Goal: Transaction & Acquisition: Purchase product/service

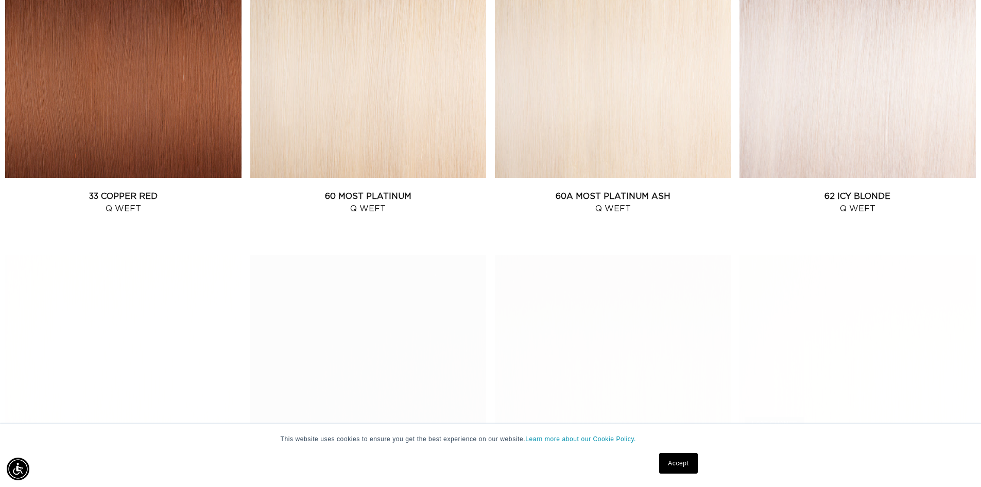
scroll to position [1288, 0]
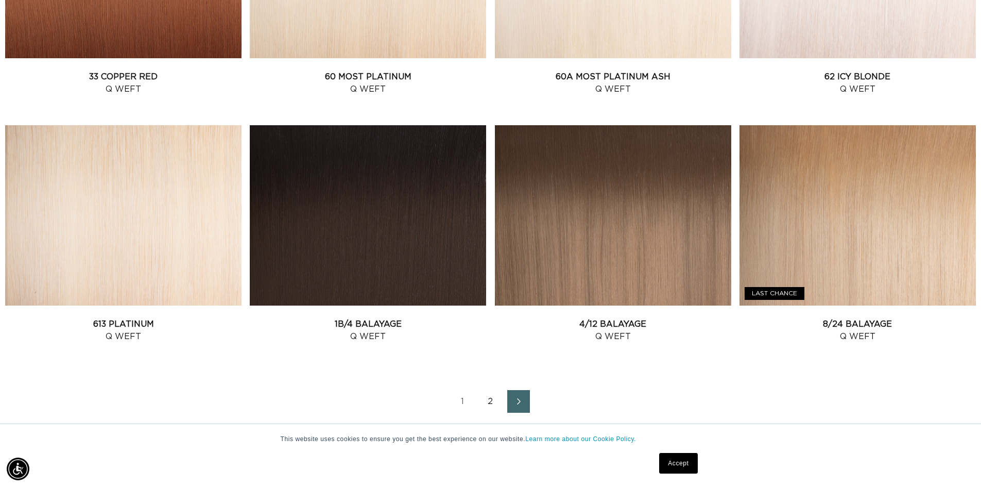
click at [491, 402] on link "2" at bounding box center [490, 401] width 23 height 23
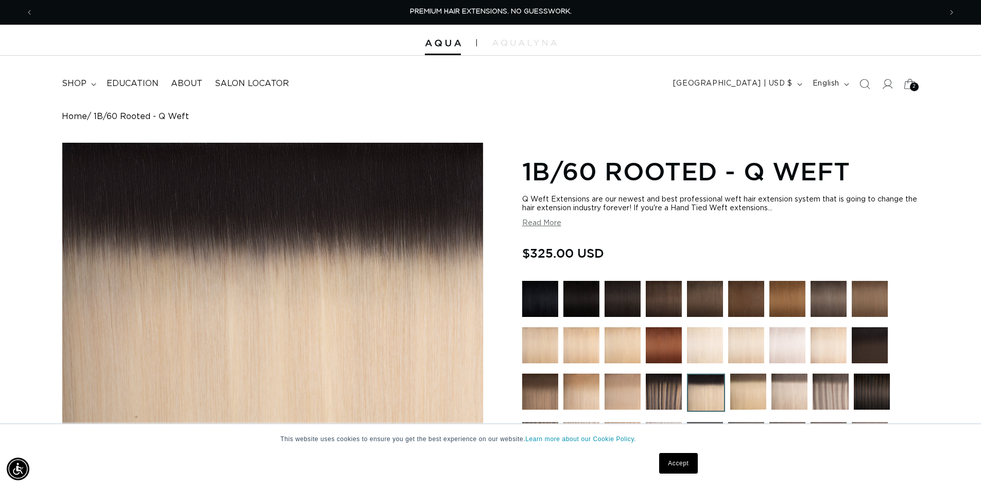
click at [911, 84] on div "2 2" at bounding box center [914, 86] width 9 height 9
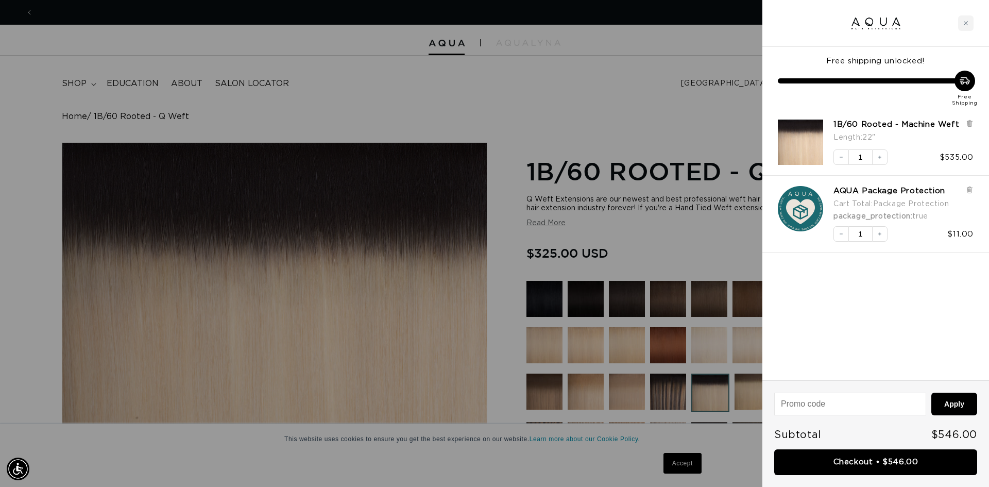
scroll to position [0, 916]
click at [912, 128] on link "1B/60 Rooted - Machine Weft" at bounding box center [896, 124] width 126 height 10
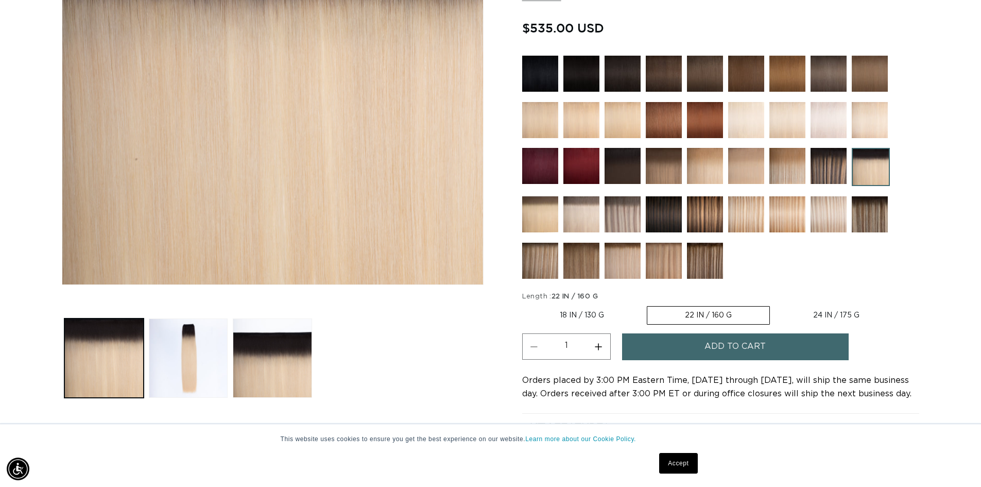
scroll to position [0, 1816]
click at [564, 214] on img at bounding box center [581, 214] width 36 height 36
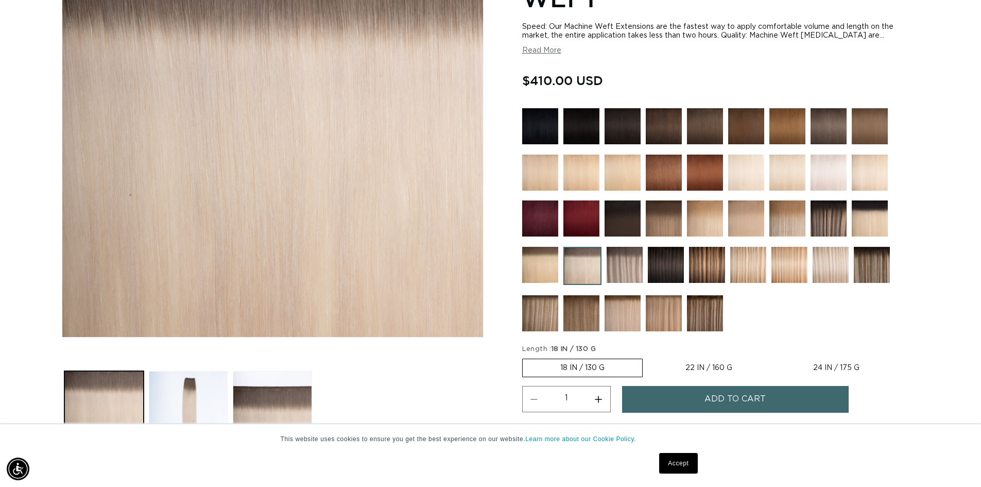
scroll to position [206, 0]
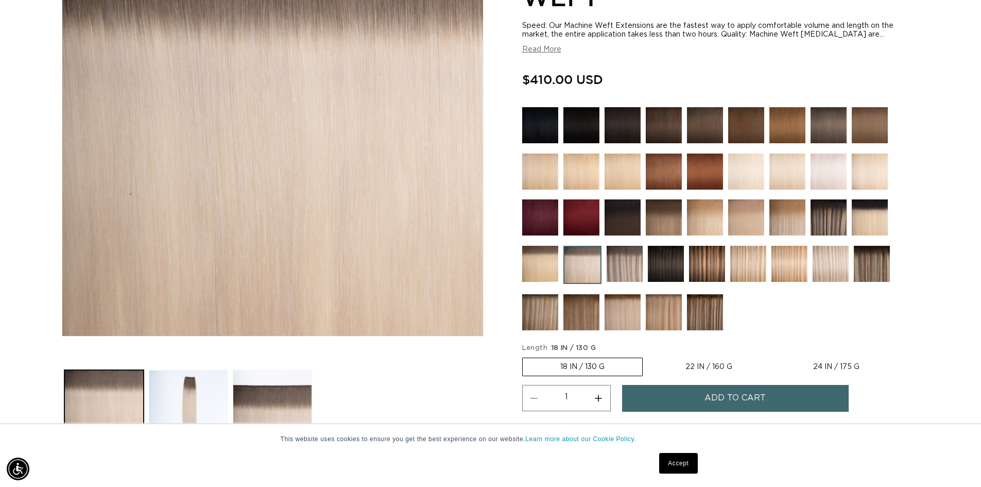
click at [874, 224] on img at bounding box center [870, 217] width 36 height 36
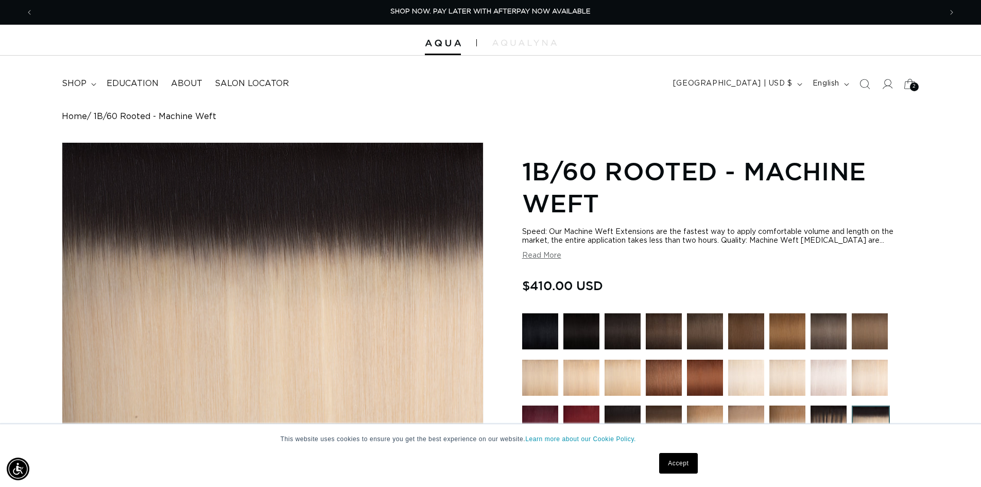
click at [914, 85] on span "2" at bounding box center [915, 86] width 4 height 9
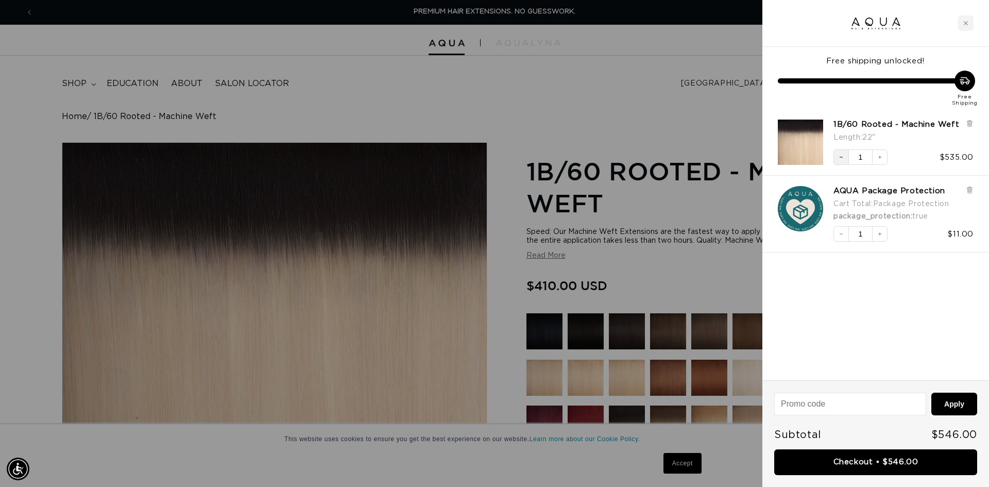
click at [841, 155] on icon "Decrease quantity" at bounding box center [841, 157] width 6 height 6
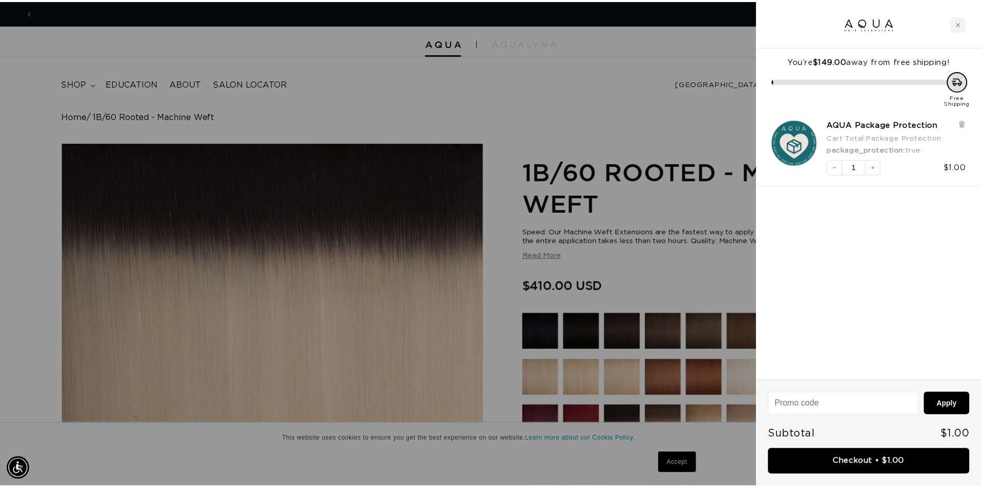
scroll to position [0, 1831]
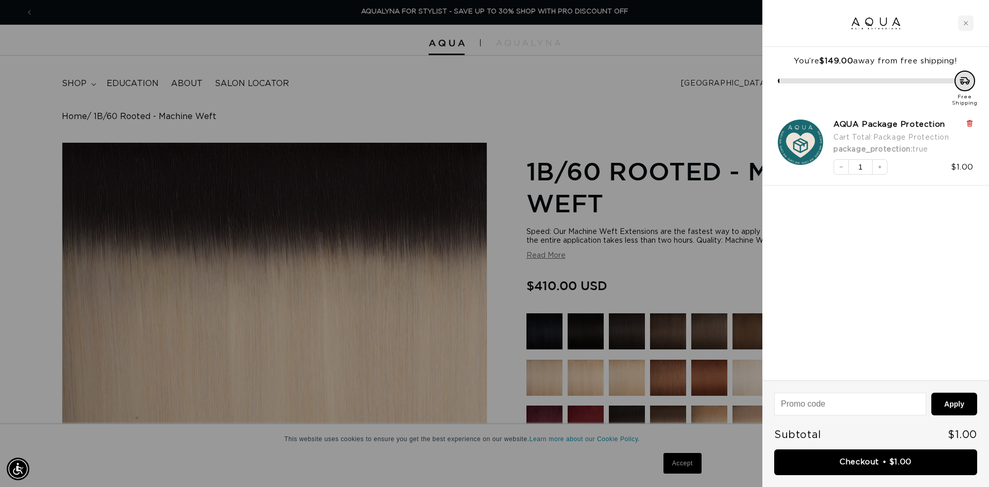
click at [970, 126] on icon at bounding box center [969, 123] width 4 height 5
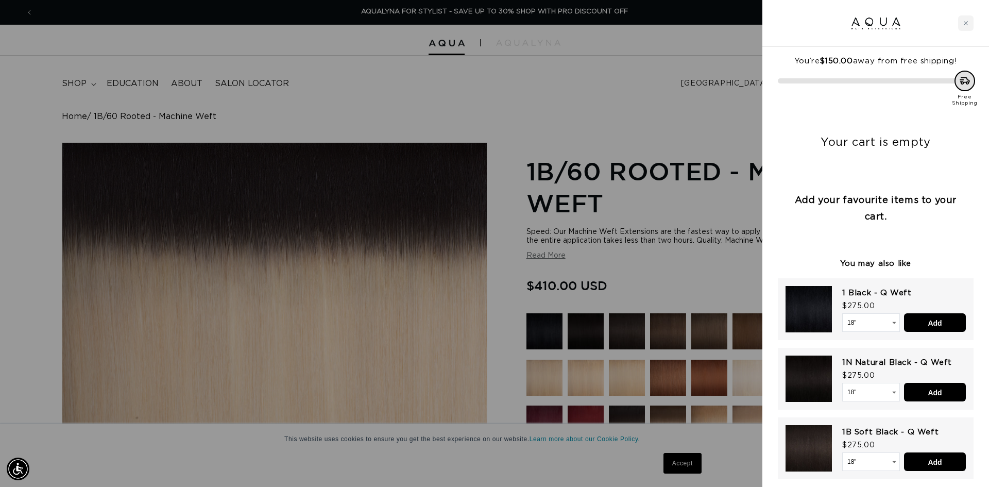
click at [667, 265] on div at bounding box center [494, 243] width 989 height 487
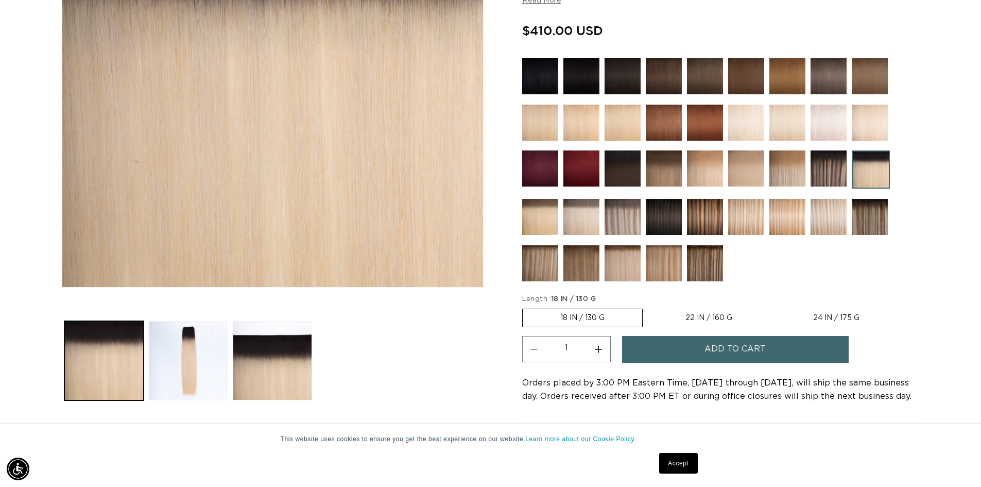
scroll to position [258, 0]
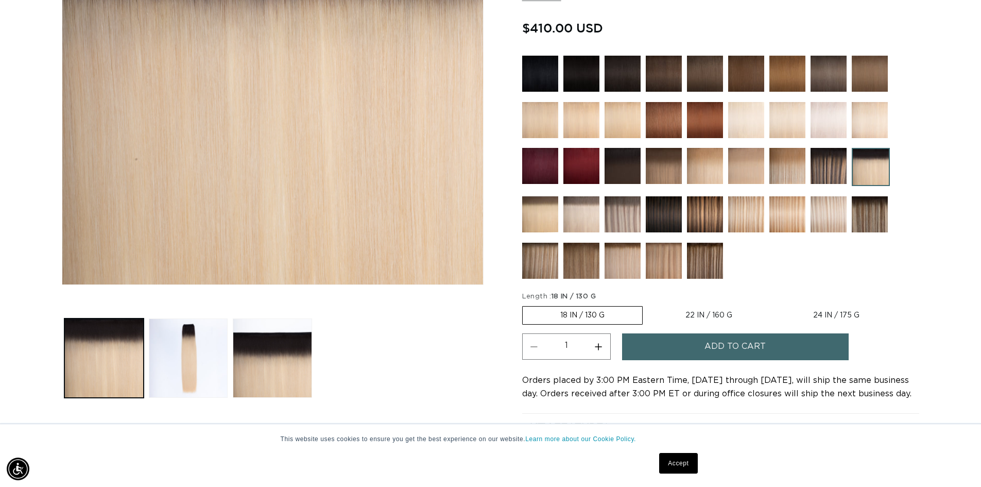
click at [739, 122] on img at bounding box center [746, 120] width 36 height 36
